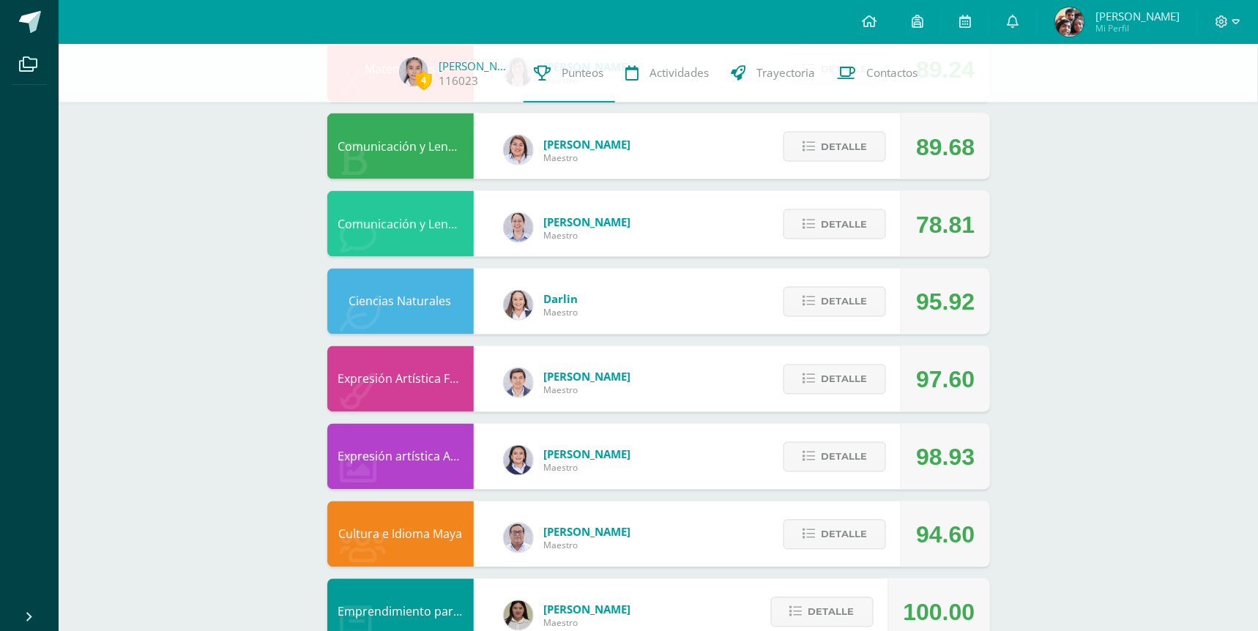
scroll to position [585, 0]
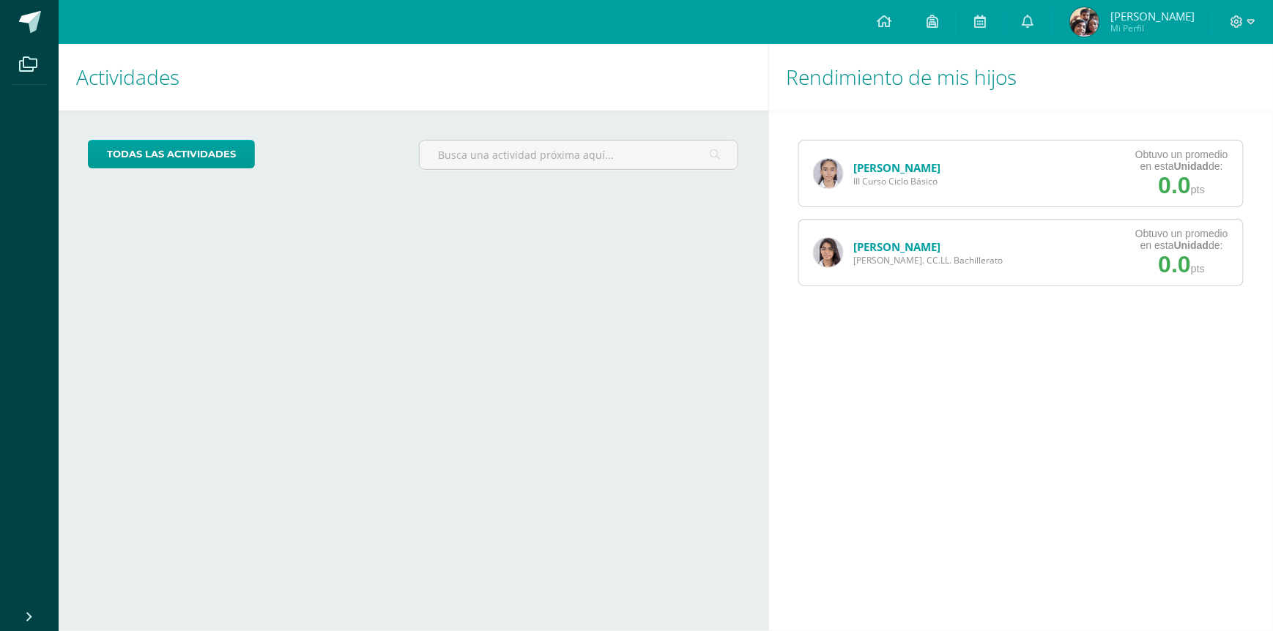
click at [867, 167] on link "[PERSON_NAME]" at bounding box center [897, 167] width 87 height 15
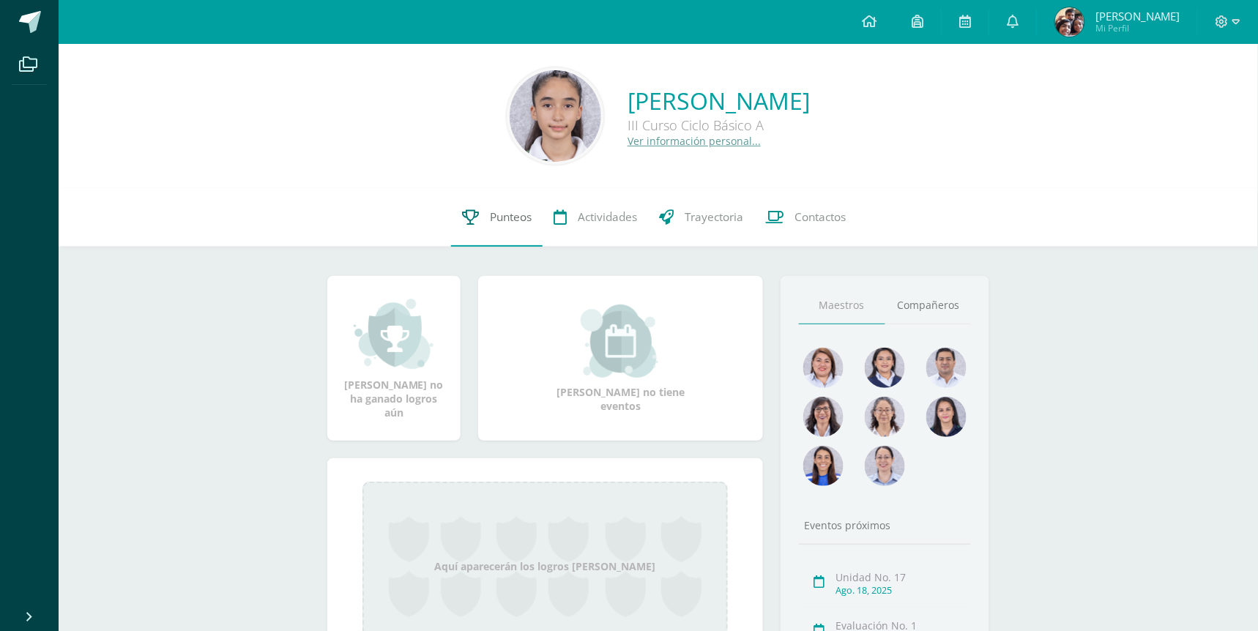
click at [467, 233] on link "Punteos" at bounding box center [497, 217] width 92 height 59
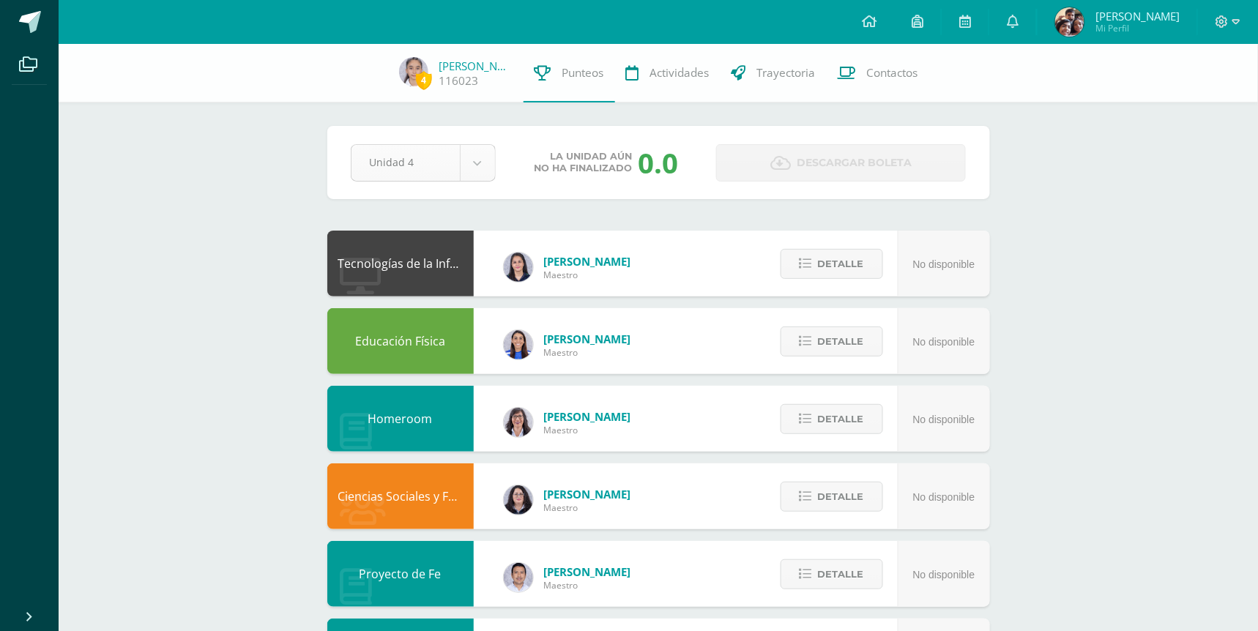
select select "Unidad 3"
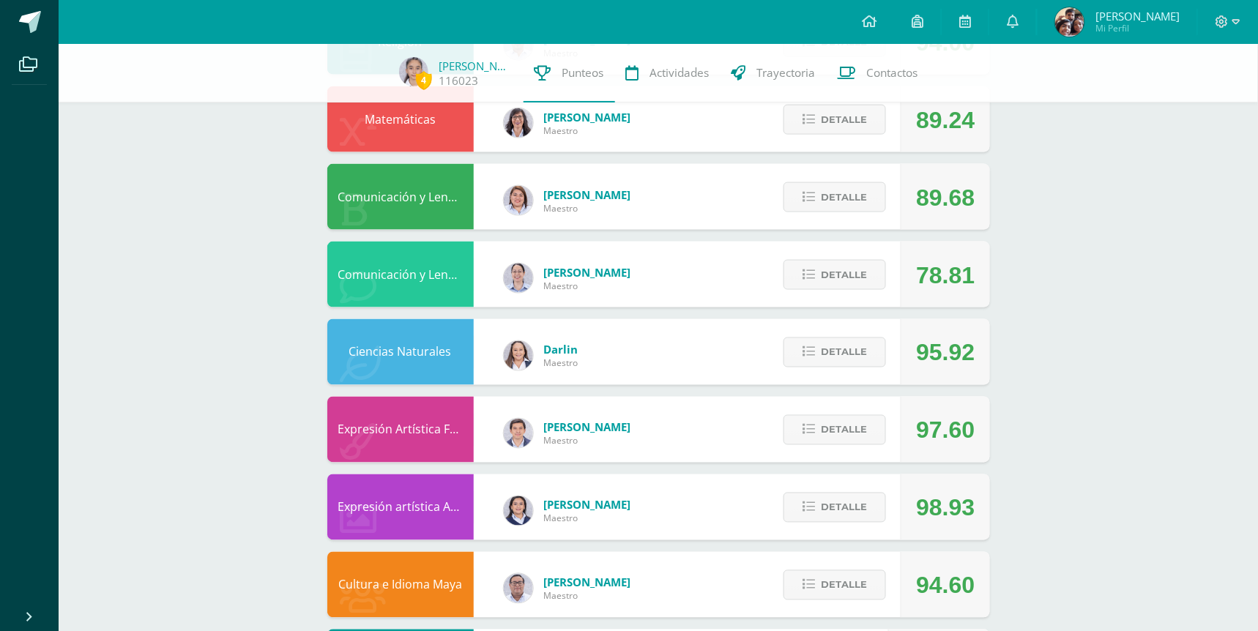
scroll to position [601, 0]
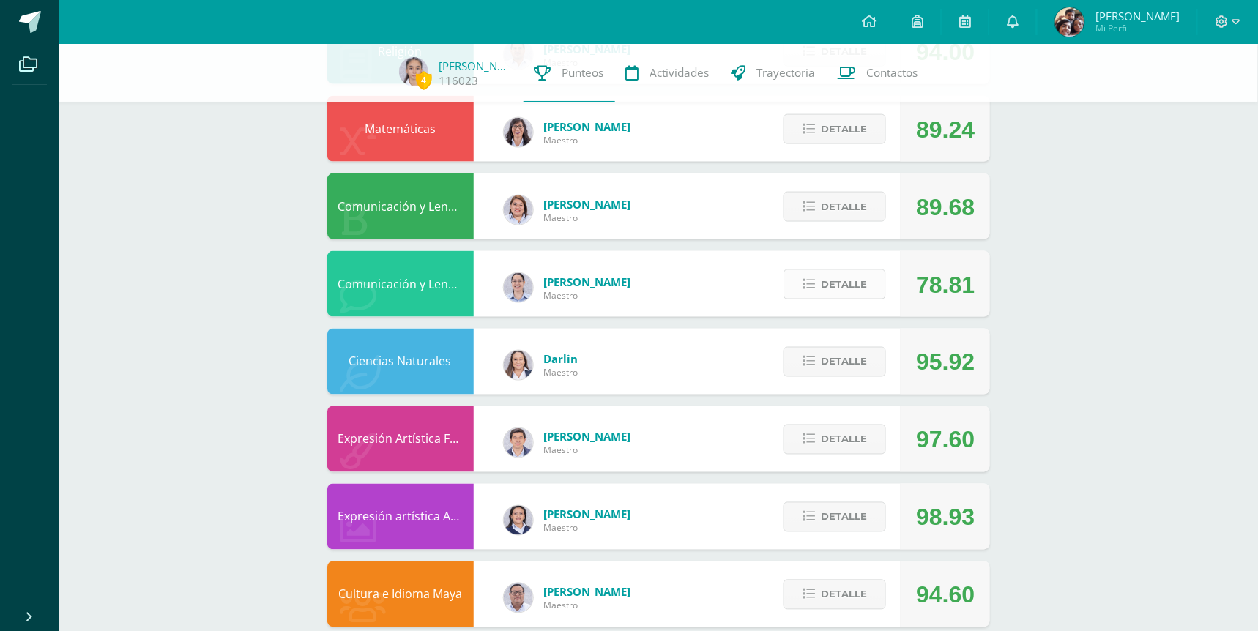
click at [833, 279] on span "Detalle" at bounding box center [844, 284] width 46 height 27
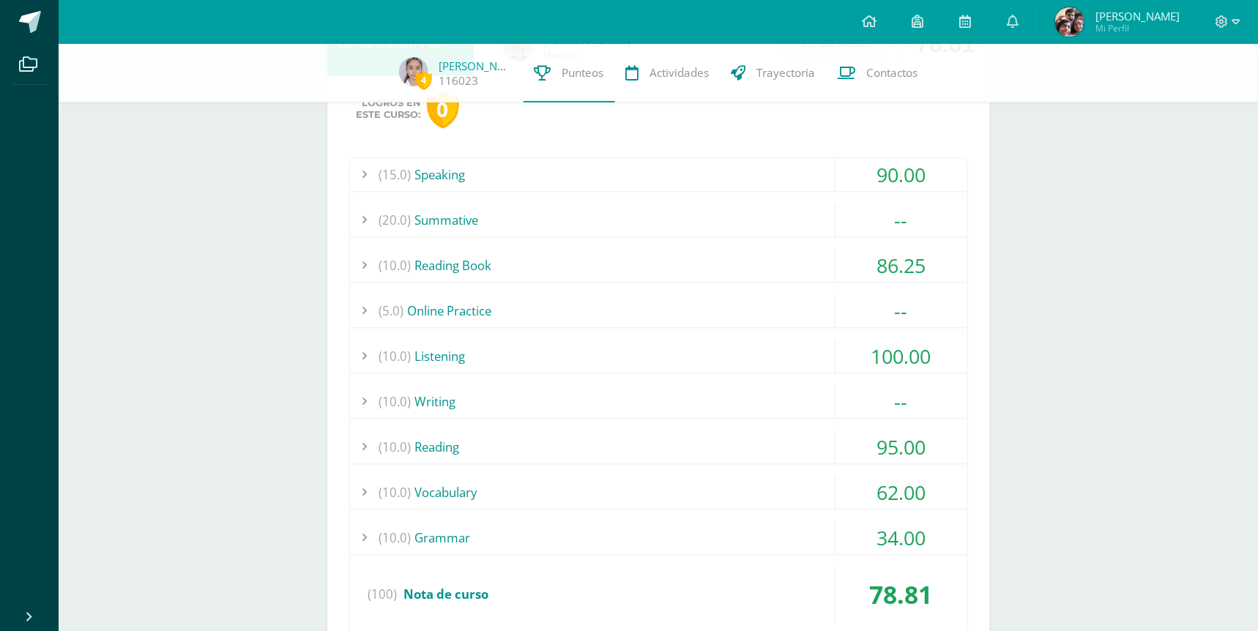
scroll to position [845, 0]
